Goal: Task Accomplishment & Management: Manage account settings

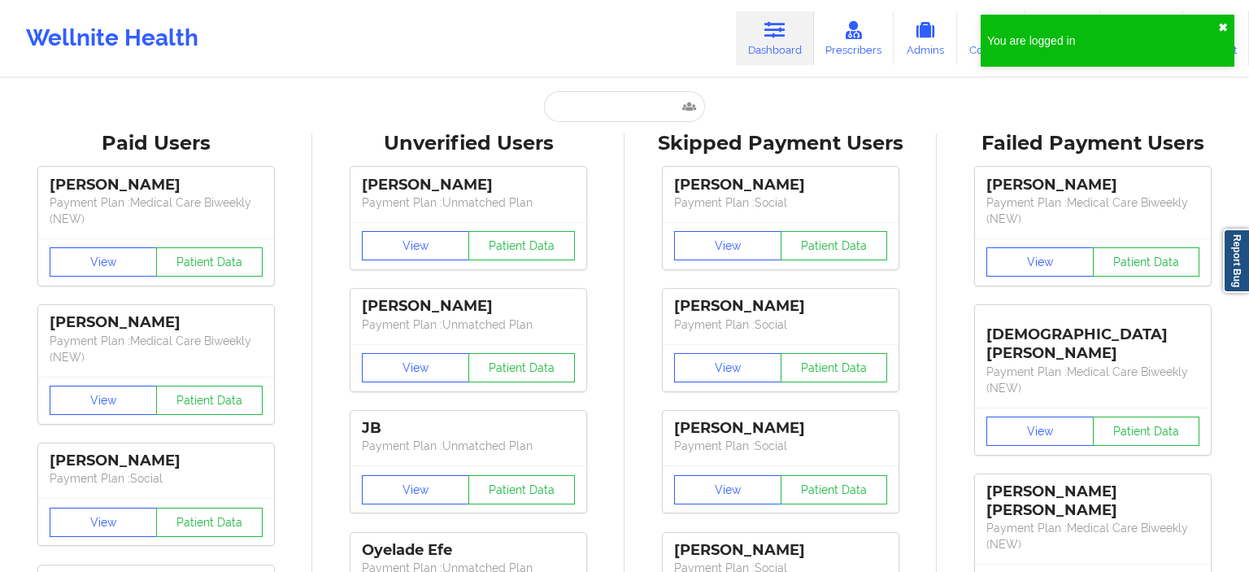
click at [1222, 30] on button "✖︎" at bounding box center [1223, 27] width 10 height 13
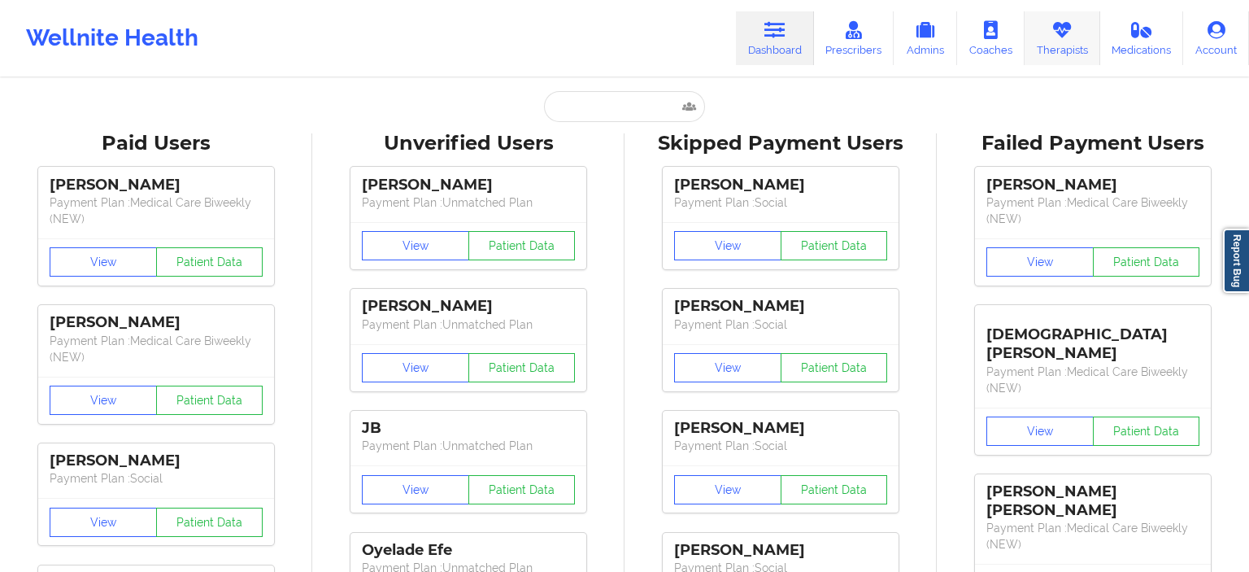
click at [1060, 57] on link "Therapists" at bounding box center [1063, 38] width 76 height 54
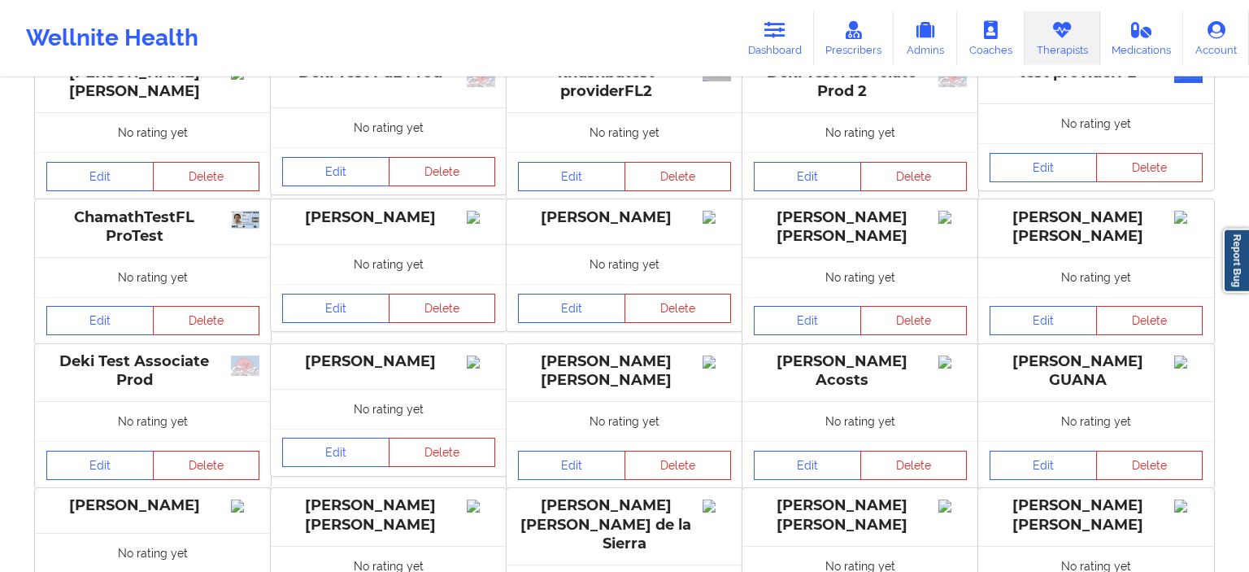
scroll to position [172, 0]
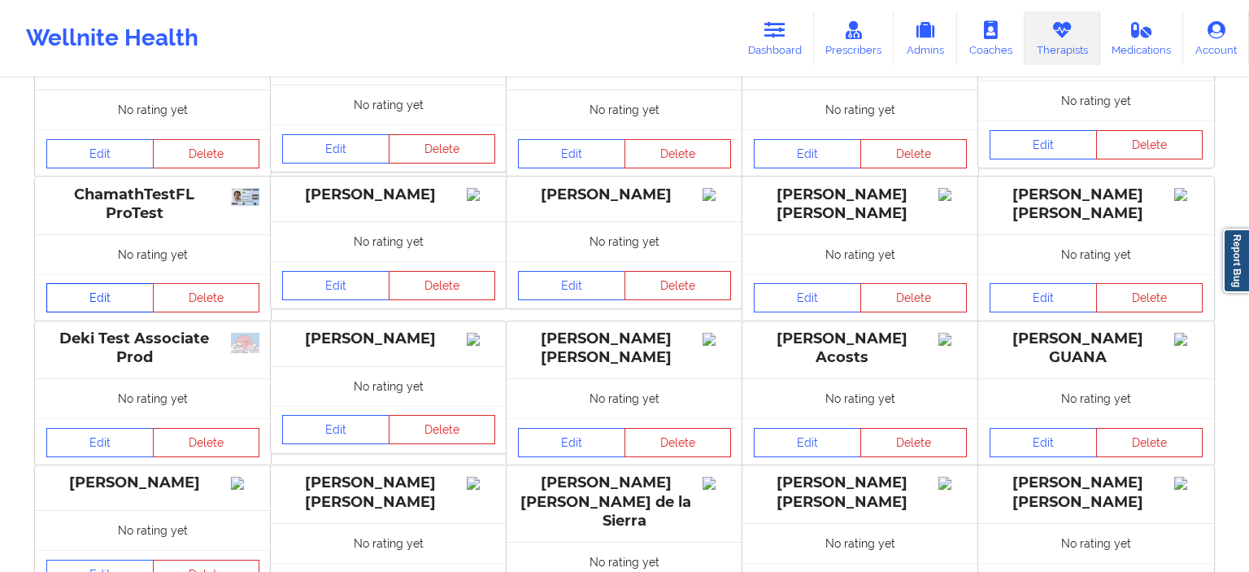
click at [94, 306] on link "Edit" at bounding box center [99, 297] width 107 height 29
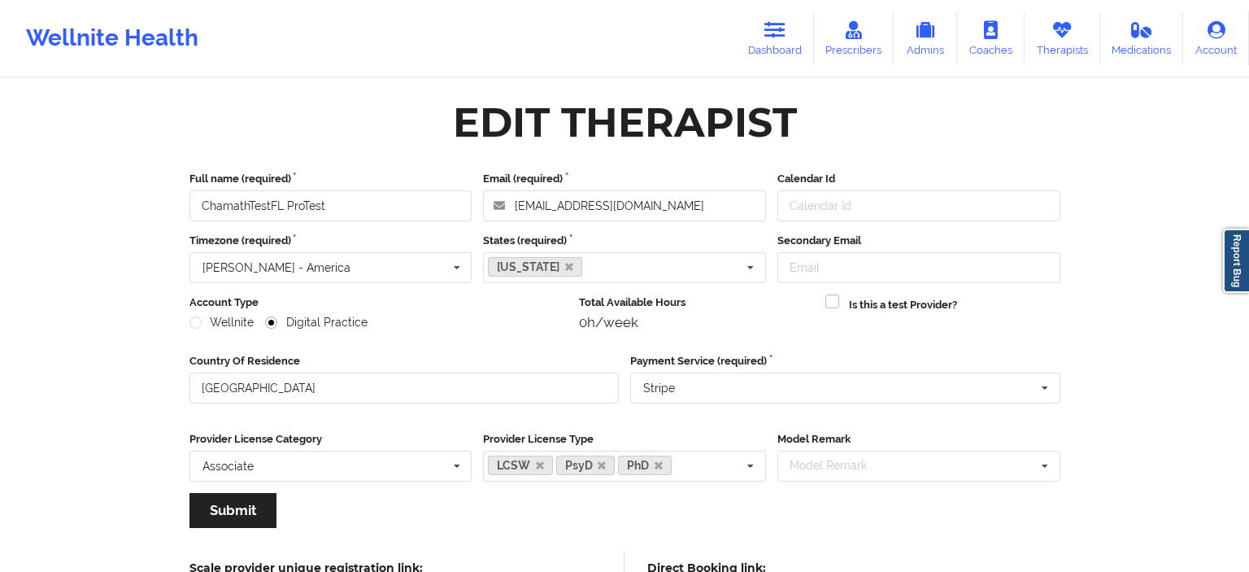
click at [833, 294] on label at bounding box center [833, 294] width 14 height 0
click at [833, 307] on input "Is this a test Provider?" at bounding box center [833, 301] width 14 height 14
checkbox input "true"
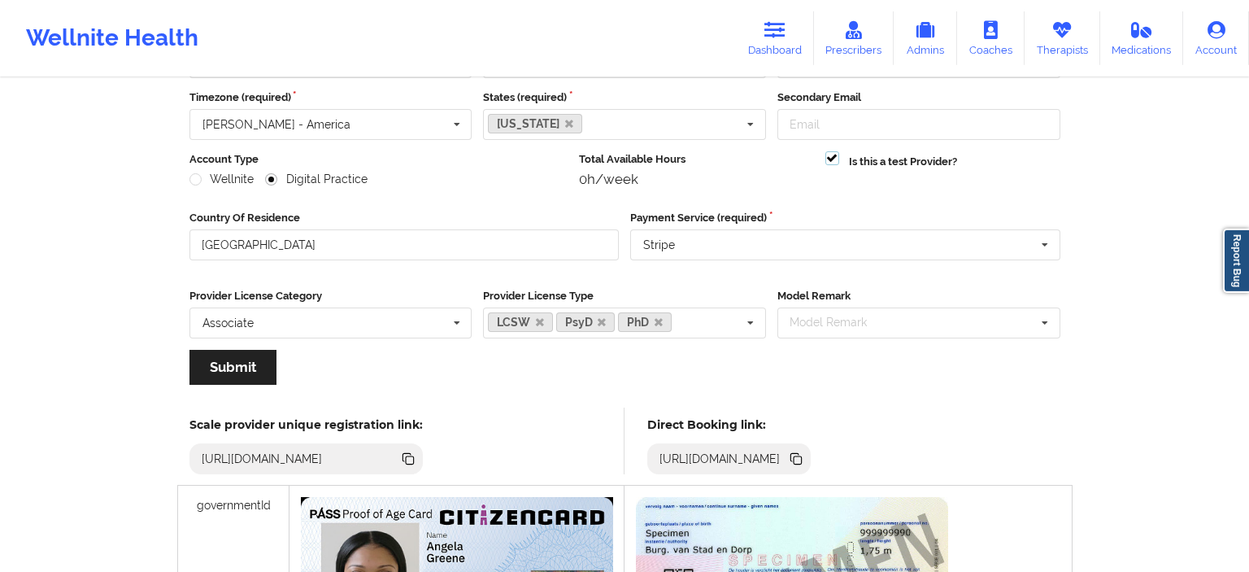
scroll to position [172, 0]
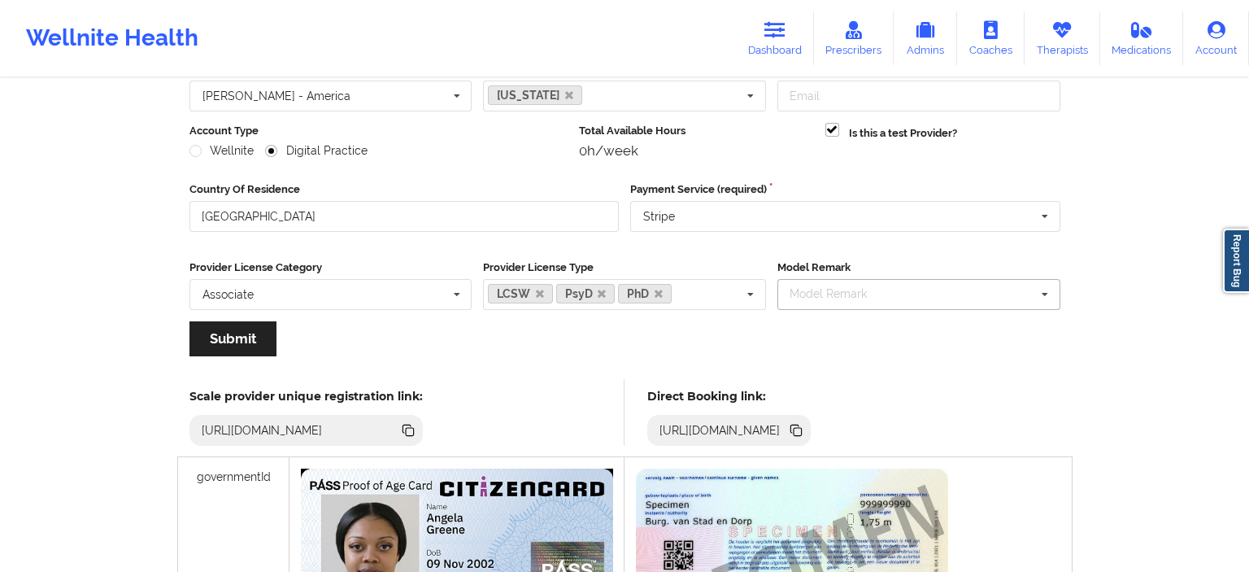
click at [970, 297] on div "Model Remark Old ($40 - $60) Scale Hybrid St. [PERSON_NAME] Combo Associates Ph…" at bounding box center [919, 294] width 283 height 31
click at [1171, 319] on div "Wellnite Health Dashboard Prescribers Admins Coaches Therapists Medications Acc…" at bounding box center [624, 427] width 1249 height 1198
click at [854, 297] on div "Model Remark" at bounding box center [838, 294] width 105 height 19
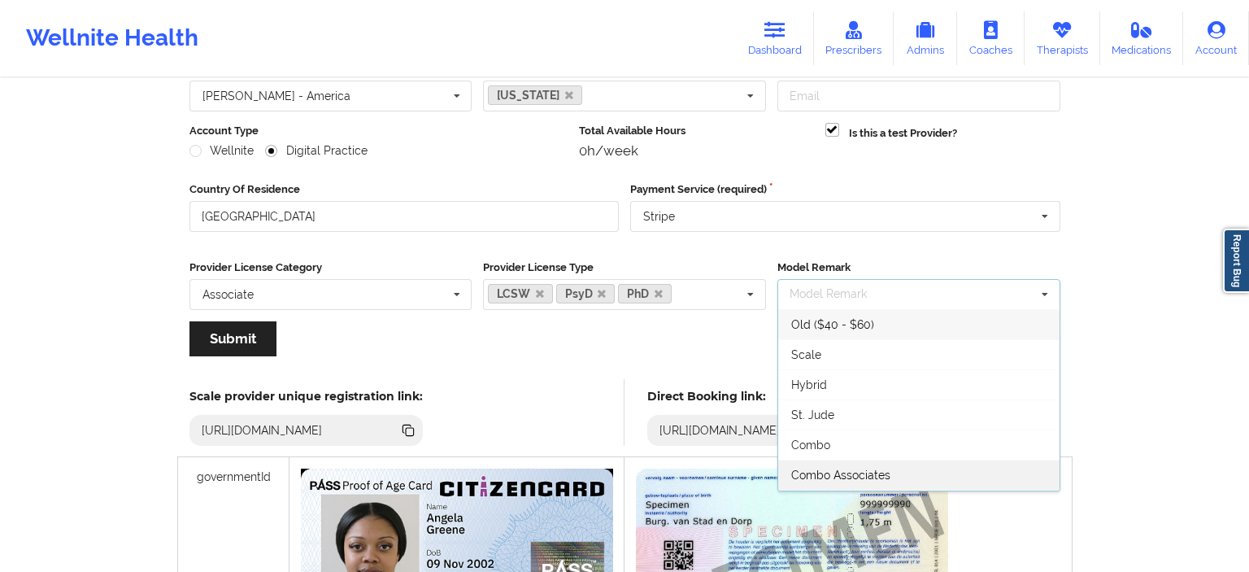
click at [893, 472] on div "Combo Associates" at bounding box center [918, 475] width 281 height 30
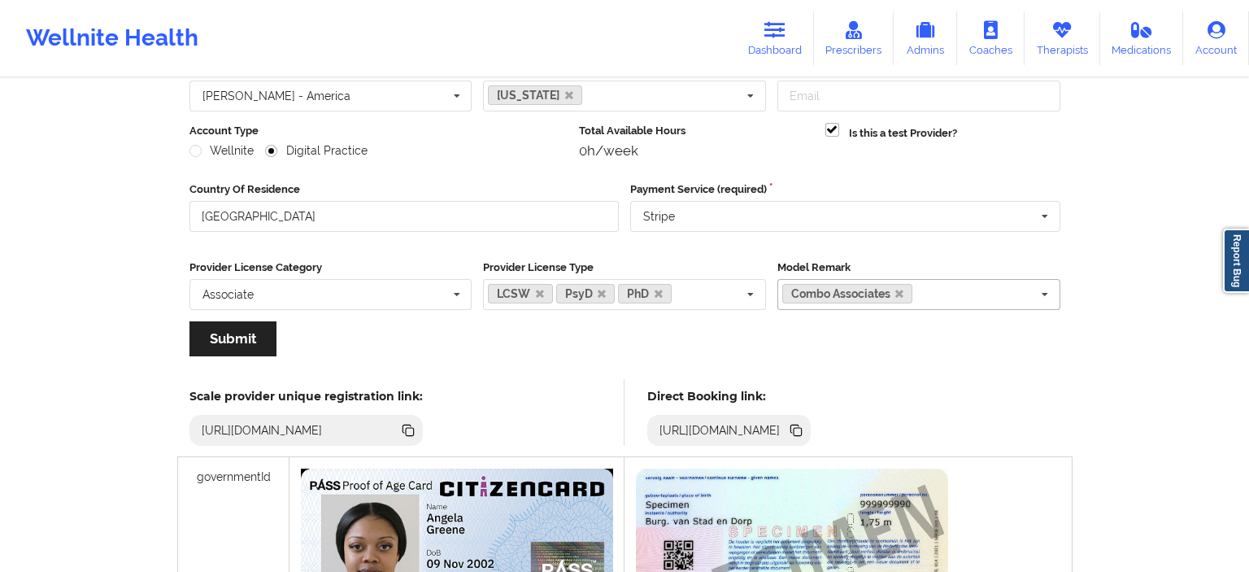
click at [1115, 370] on div "Wellnite Health Dashboard Prescribers Admins Coaches Therapists Medications Acc…" at bounding box center [624, 427] width 1249 height 1198
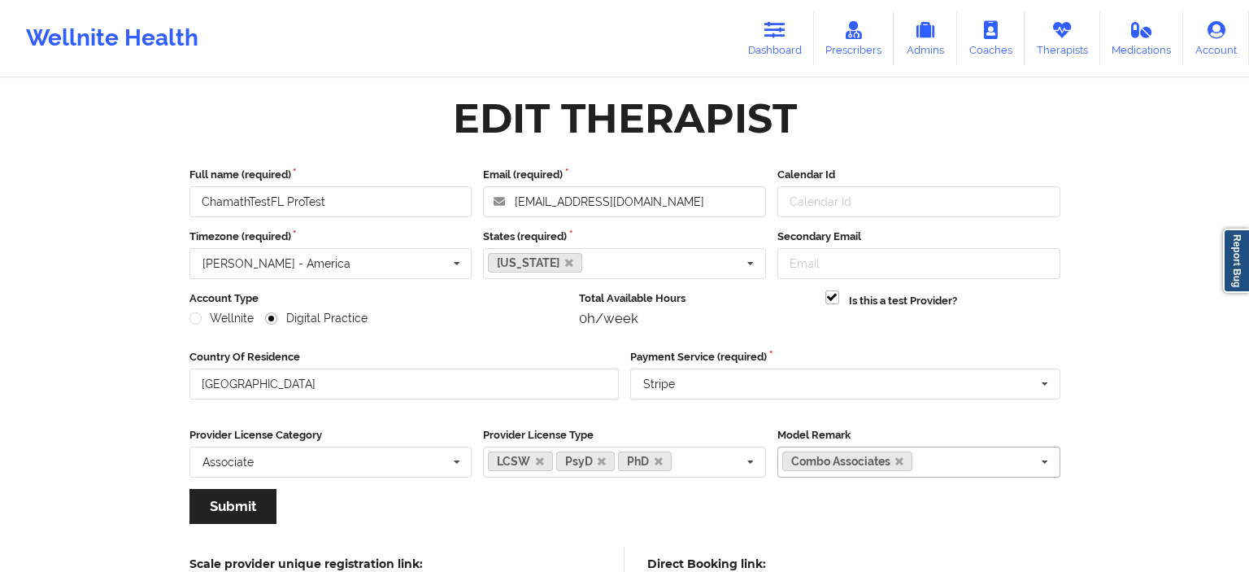
scroll to position [0, 0]
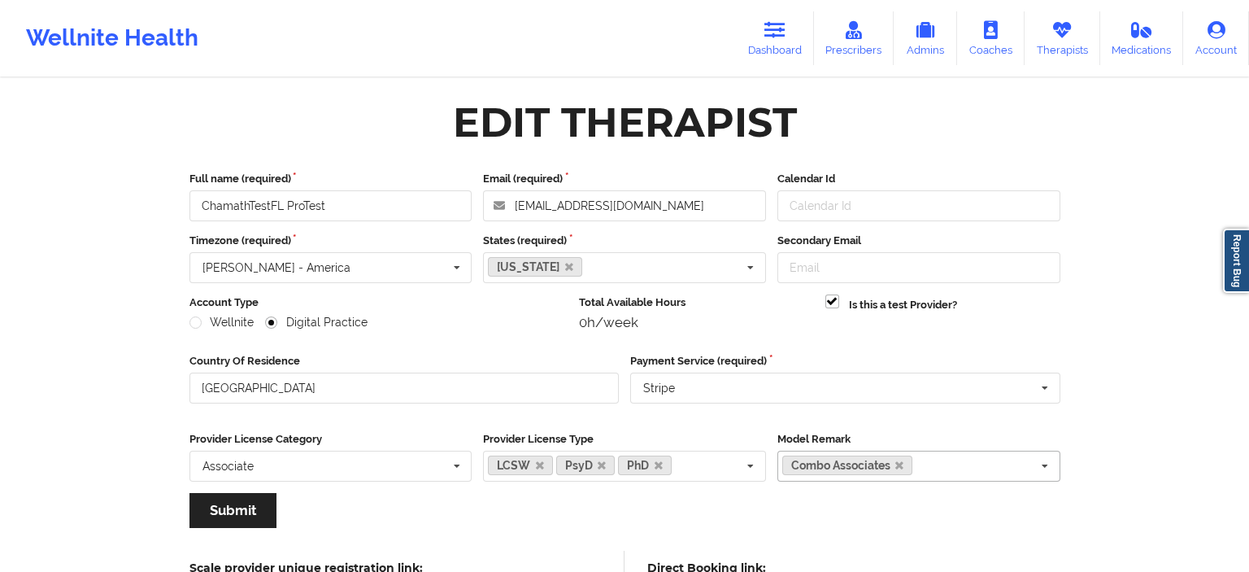
click at [951, 472] on div "Combo Associates Old ($40 - $60) Scale Hybrid St. [PERSON_NAME] Physician" at bounding box center [919, 466] width 283 height 31
click at [756, 526] on div "Full name (required) ChamathTestFL ProTest Email (required) [EMAIL_ADDRESS][DOM…" at bounding box center [625, 354] width 894 height 391
click at [223, 527] on button "Submit" at bounding box center [233, 510] width 87 height 35
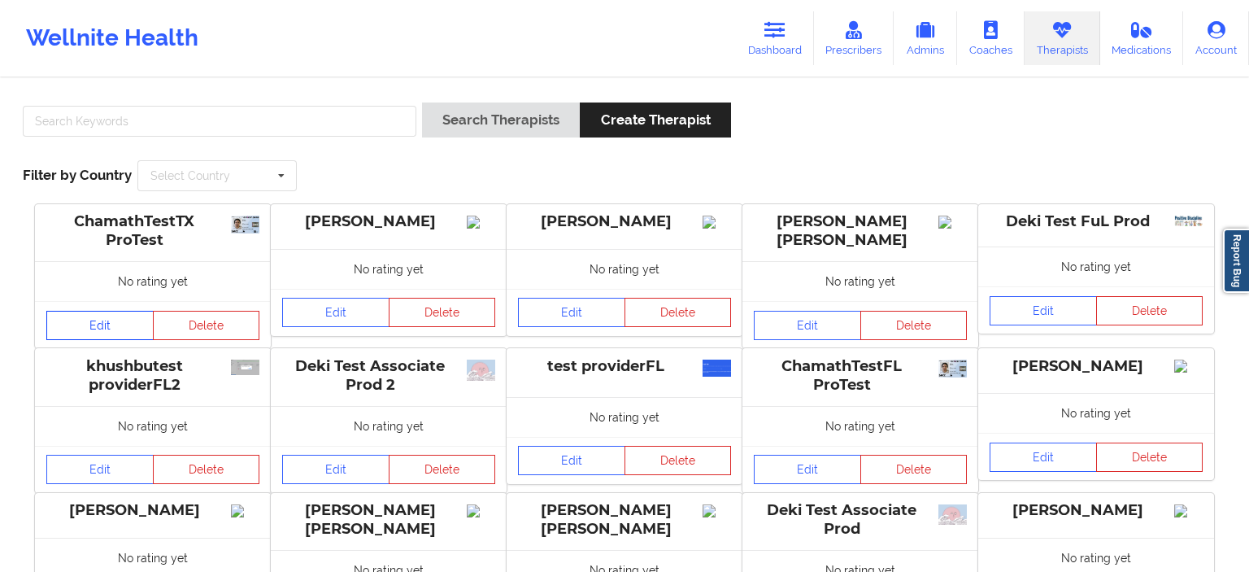
click at [130, 335] on link "Edit" at bounding box center [99, 325] width 107 height 29
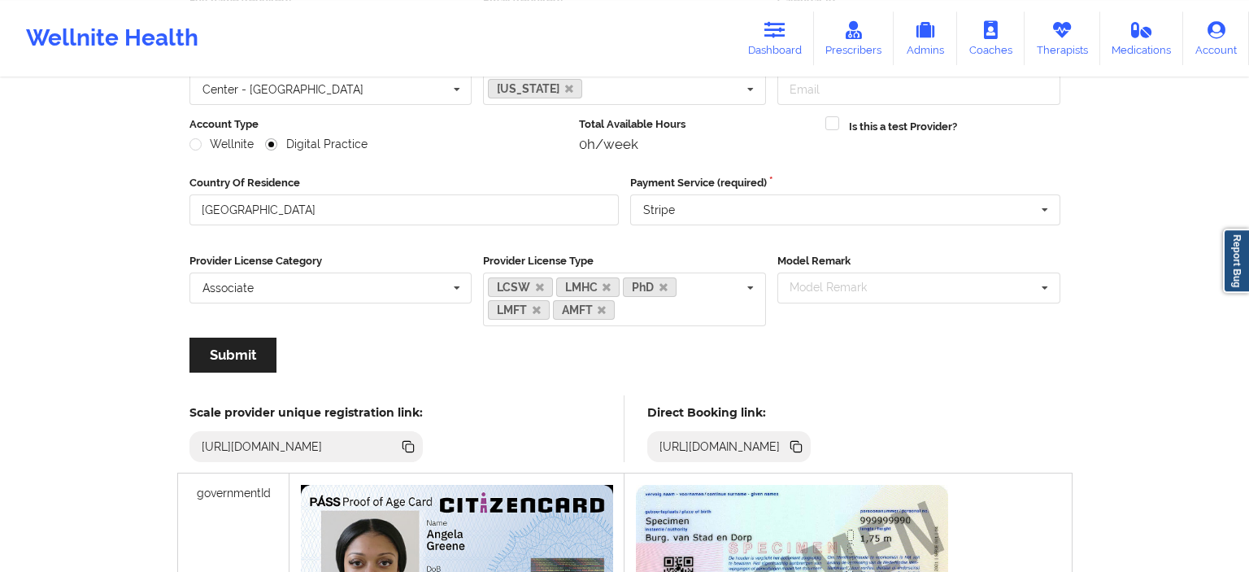
scroll to position [85, 0]
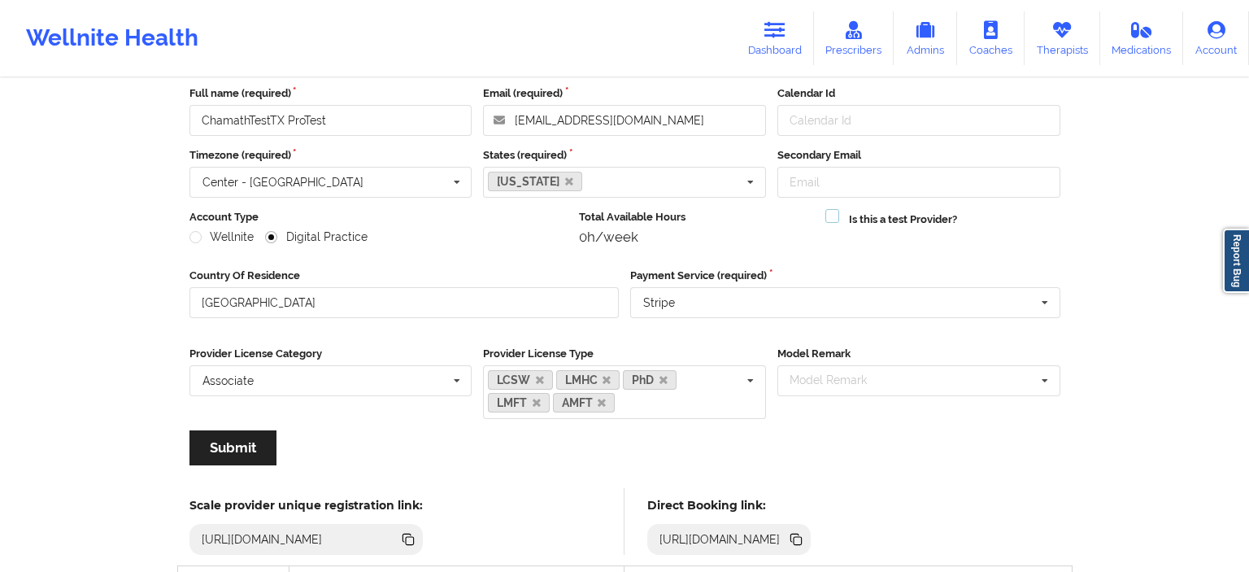
click at [836, 209] on label at bounding box center [833, 209] width 14 height 0
click at [836, 219] on input "Is this a test Provider?" at bounding box center [833, 216] width 14 height 14
checkbox input "true"
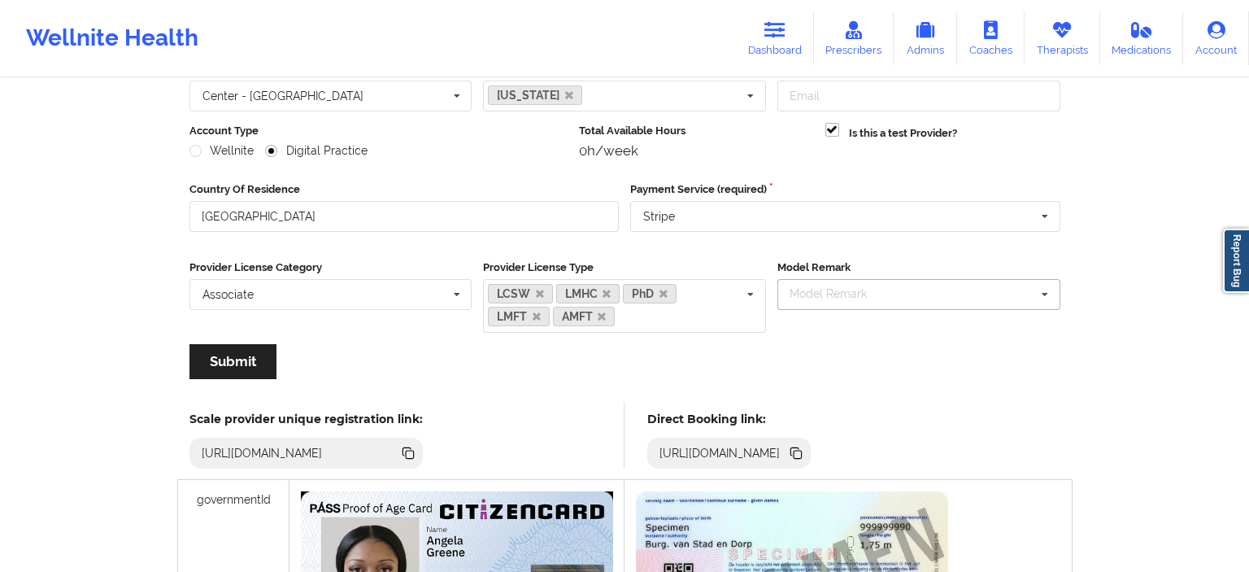
click at [849, 290] on div "Model Remark" at bounding box center [838, 294] width 105 height 19
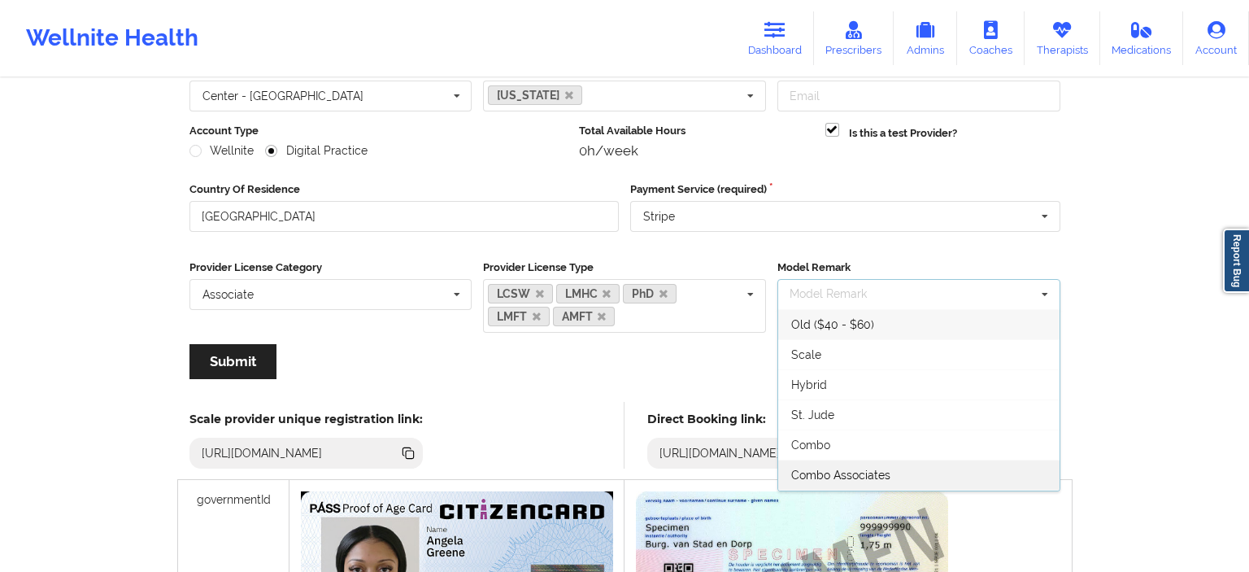
click at [883, 476] on span "Combo Associates" at bounding box center [840, 474] width 99 height 13
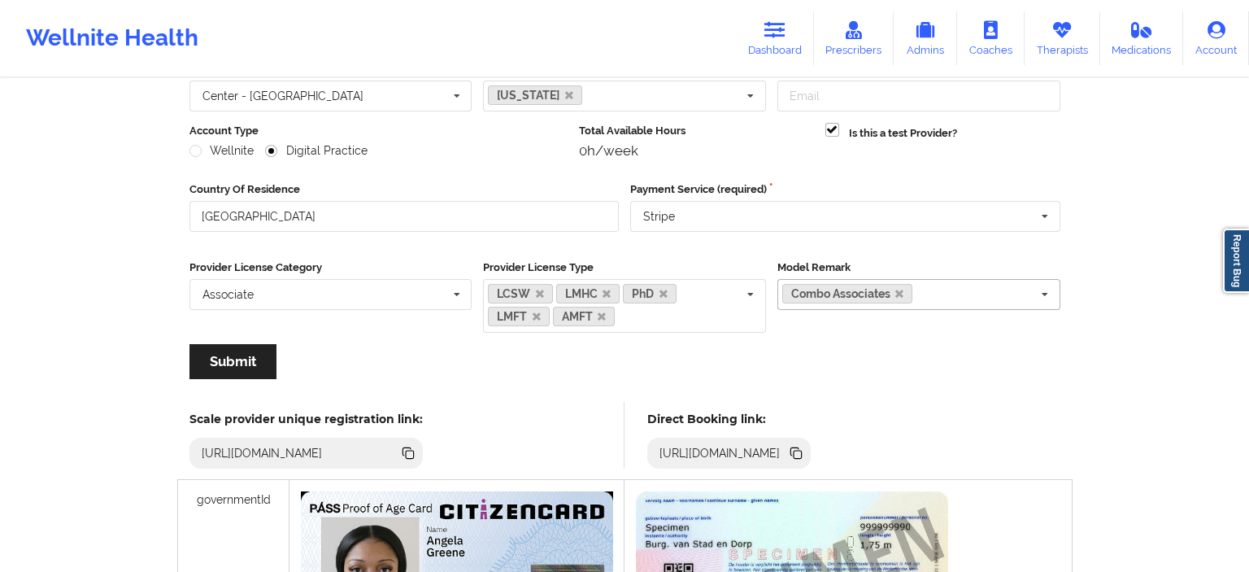
click at [1108, 304] on div "Wellnite Health Dashboard Prescribers Admins Coaches Therapists Medications Acc…" at bounding box center [624, 438] width 1249 height 1221
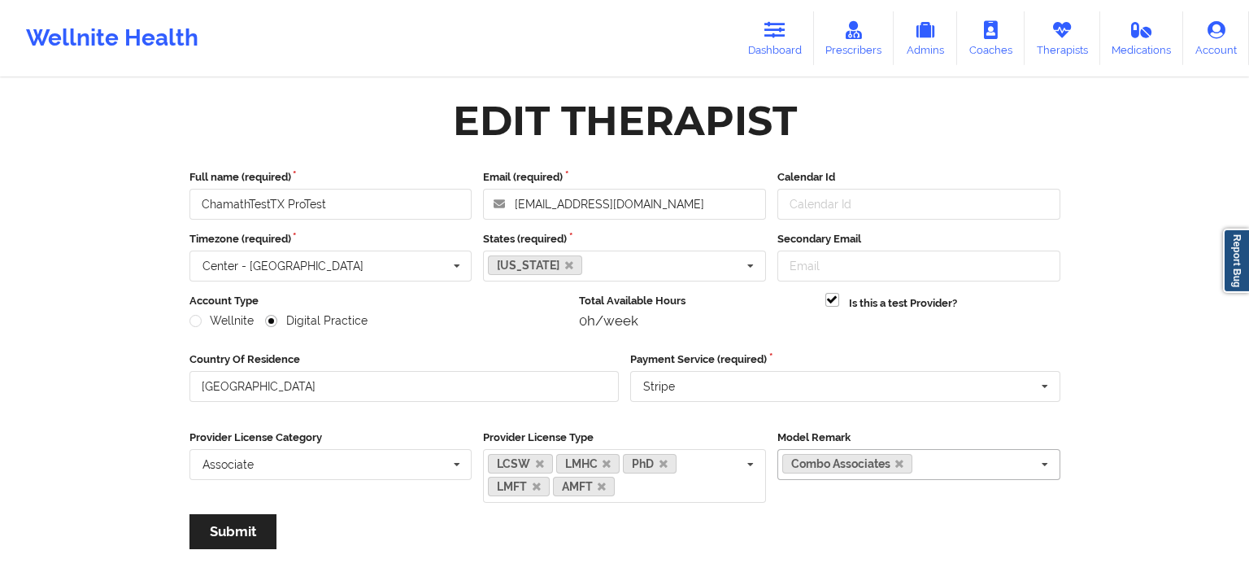
scroll to position [0, 0]
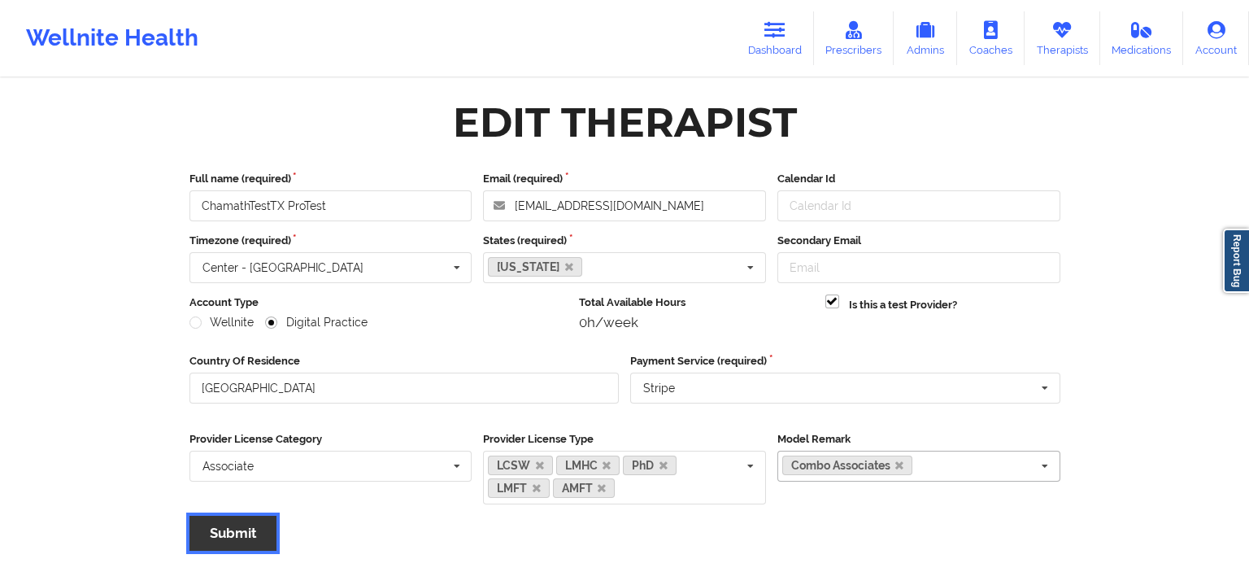
click at [237, 531] on button "Submit" at bounding box center [233, 533] width 87 height 35
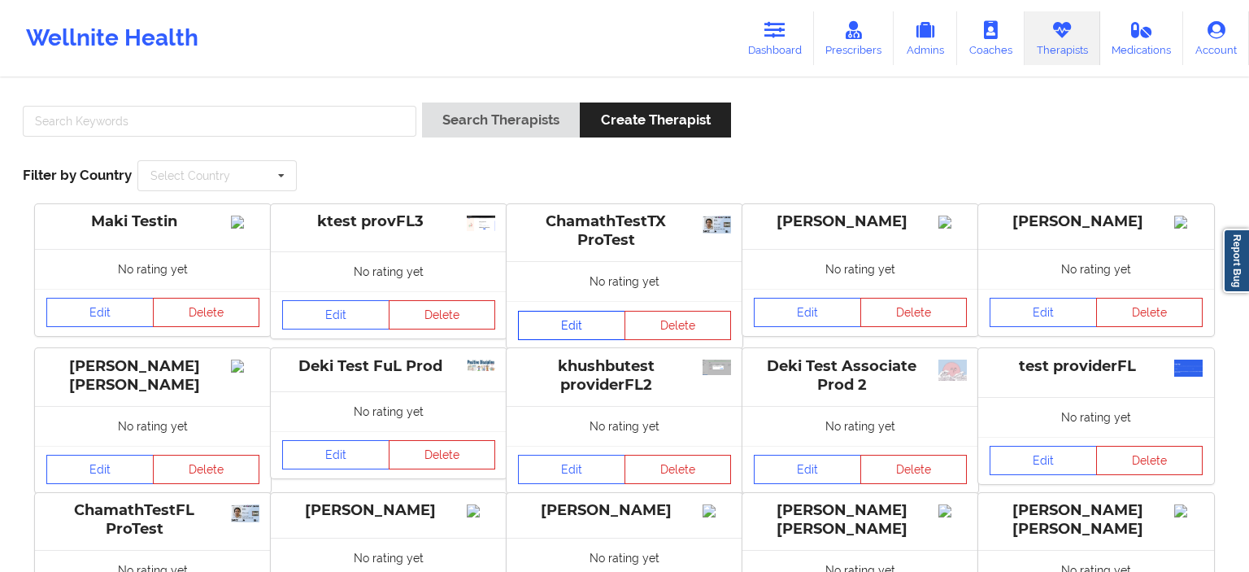
click at [570, 320] on link "Edit" at bounding box center [571, 325] width 107 height 29
